Goal: Find specific page/section: Find specific page/section

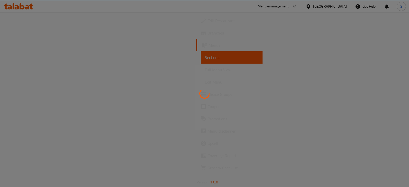
click at [301, 15] on div at bounding box center [204, 93] width 409 height 187
click at [302, 6] on div at bounding box center [204, 93] width 409 height 187
click at [296, 4] on div at bounding box center [204, 93] width 409 height 187
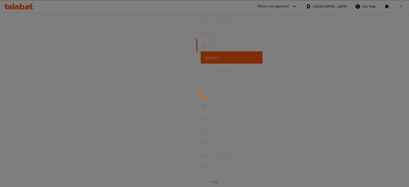
click at [296, 4] on div at bounding box center [204, 93] width 409 height 187
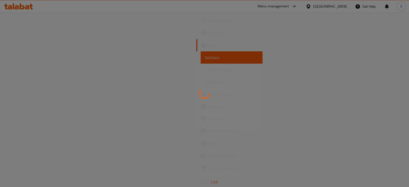
drag, startPoint x: 0, startPoint y: 0, endPoint x: 236, endPoint y: -14, distance: 236.1
click at [236, 0] on html "​ Menu-management Qatar Get Help S Edit Restaurant Branches Menus Sections Full…" at bounding box center [204, 93] width 409 height 187
click at [305, 9] on div at bounding box center [204, 93] width 409 height 187
click at [304, 8] on div at bounding box center [204, 93] width 409 height 187
click at [306, 7] on div at bounding box center [204, 93] width 409 height 187
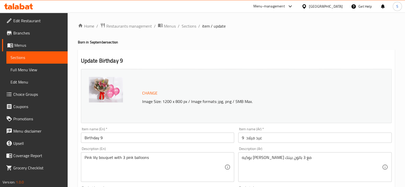
click at [285, 7] on div "Menu-management" at bounding box center [268, 6] width 31 height 6
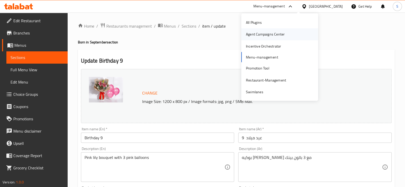
click at [263, 35] on div "Agent Campaigns Center" at bounding box center [265, 34] width 39 height 6
